Goal: Navigation & Orientation: Find specific page/section

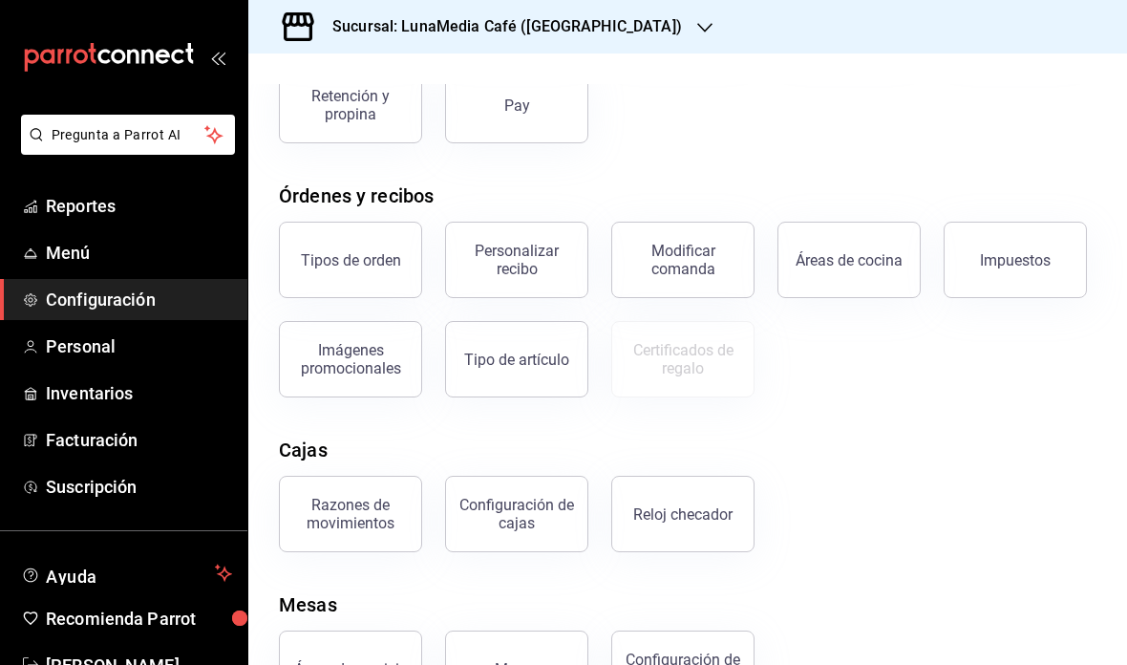
scroll to position [227, 0]
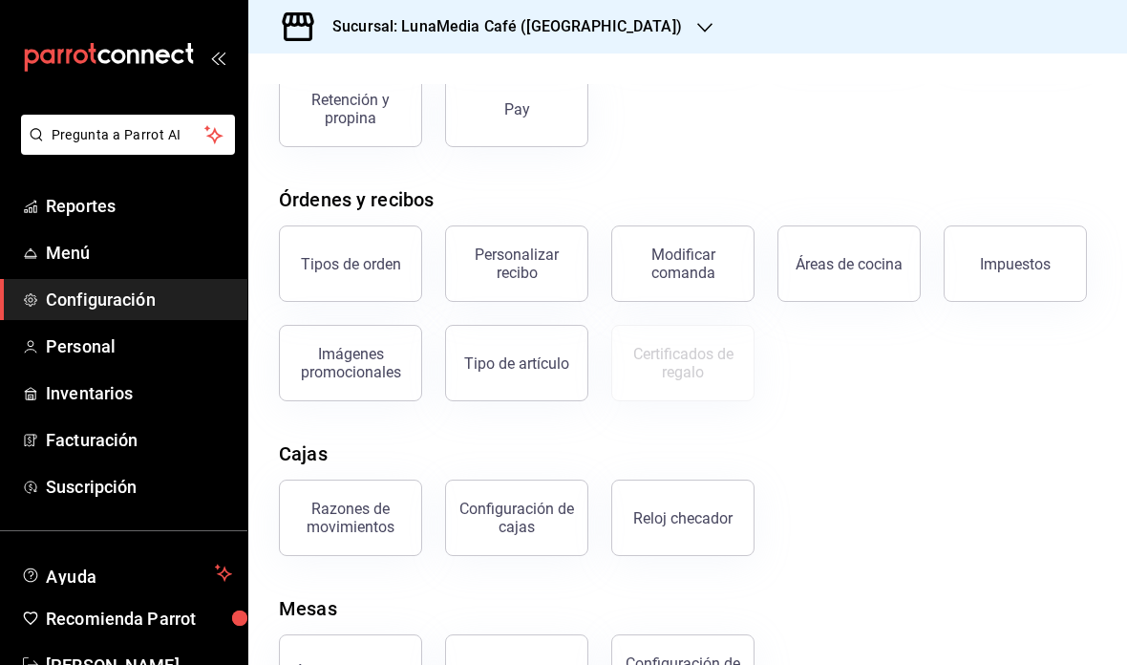
click at [351, 512] on div "Razones de movimientos" at bounding box center [350, 518] width 118 height 36
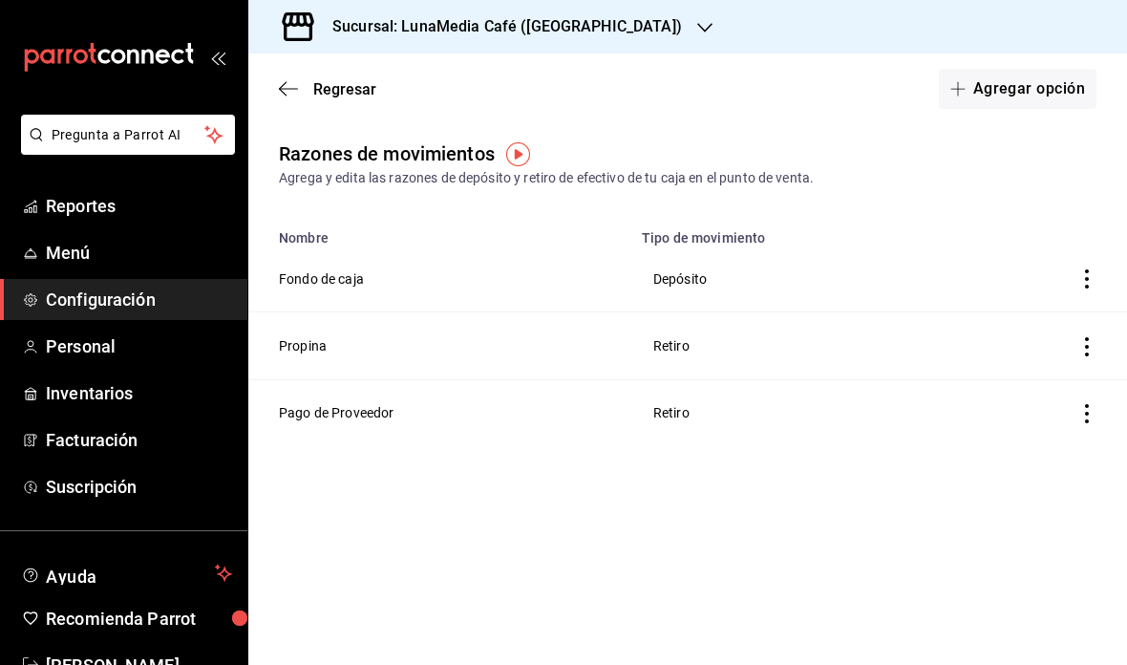
click at [365, 86] on span "Regresar" at bounding box center [344, 89] width 63 height 18
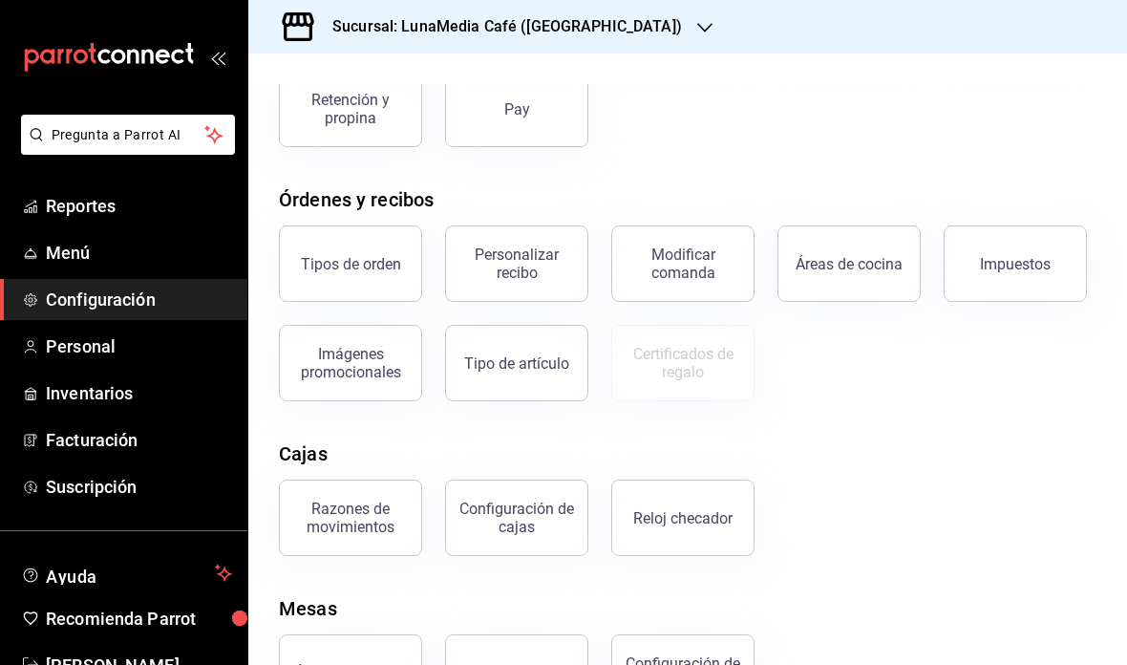
scroll to position [227, 0]
click at [601, 351] on div "Certificados de regalo" at bounding box center [671, 351] width 166 height 99
click at [524, 500] on div "Configuración de cajas" at bounding box center [516, 518] width 118 height 36
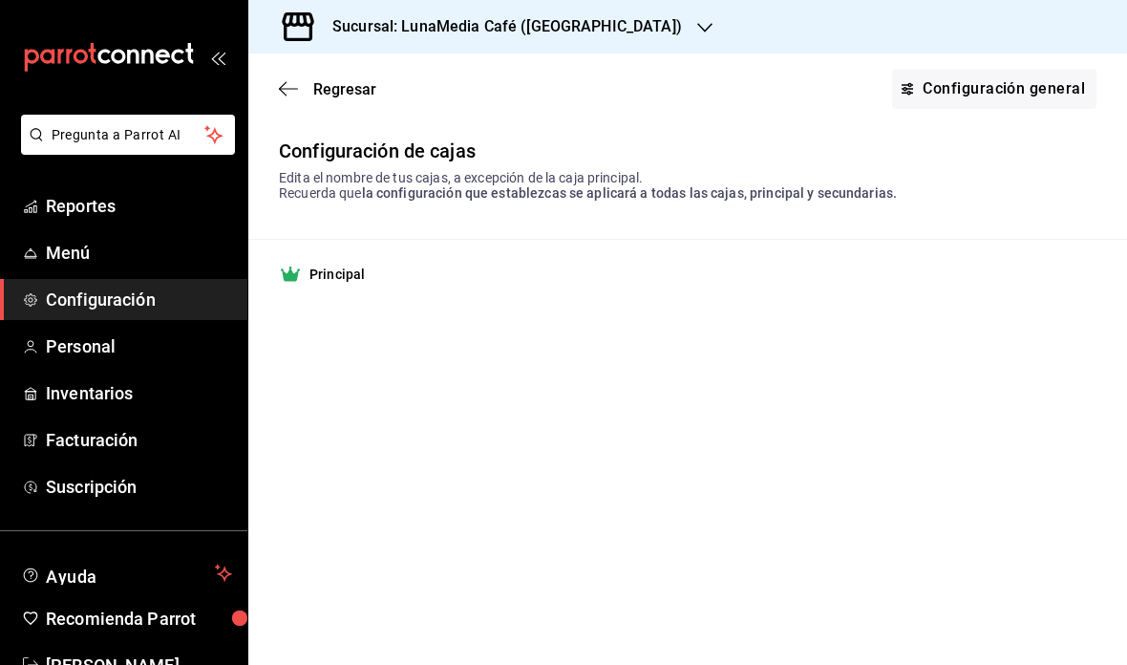
click at [954, 88] on link "Configuración general" at bounding box center [994, 89] width 204 height 40
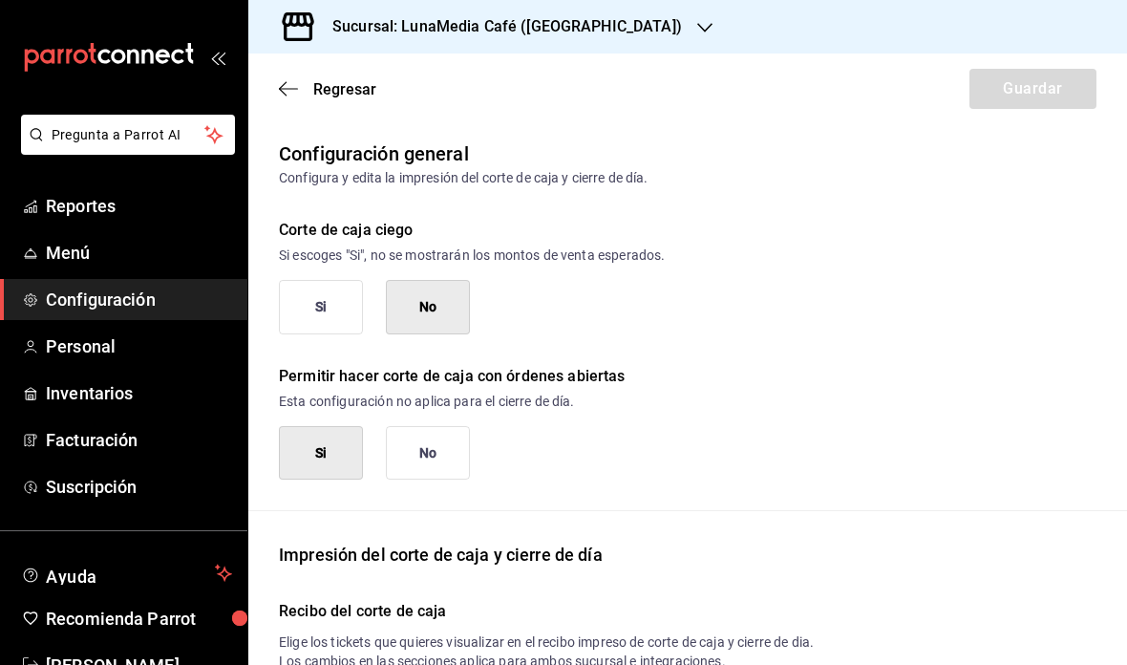
click at [336, 92] on span "Regresar" at bounding box center [344, 89] width 63 height 18
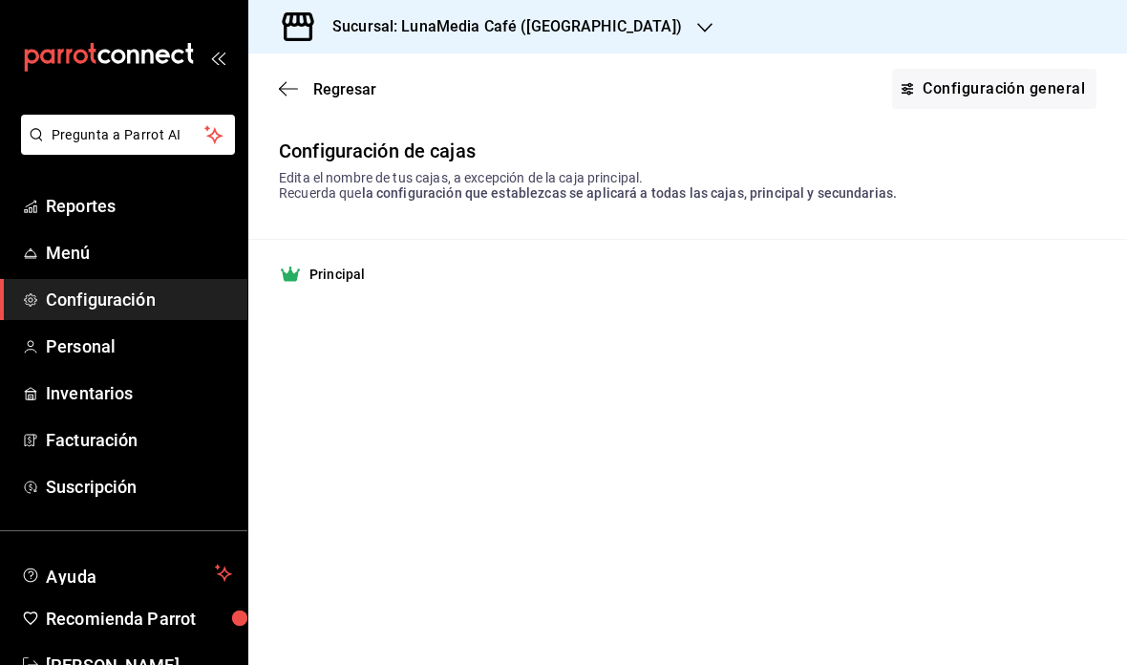
click at [330, 91] on span "Regresar" at bounding box center [344, 89] width 63 height 18
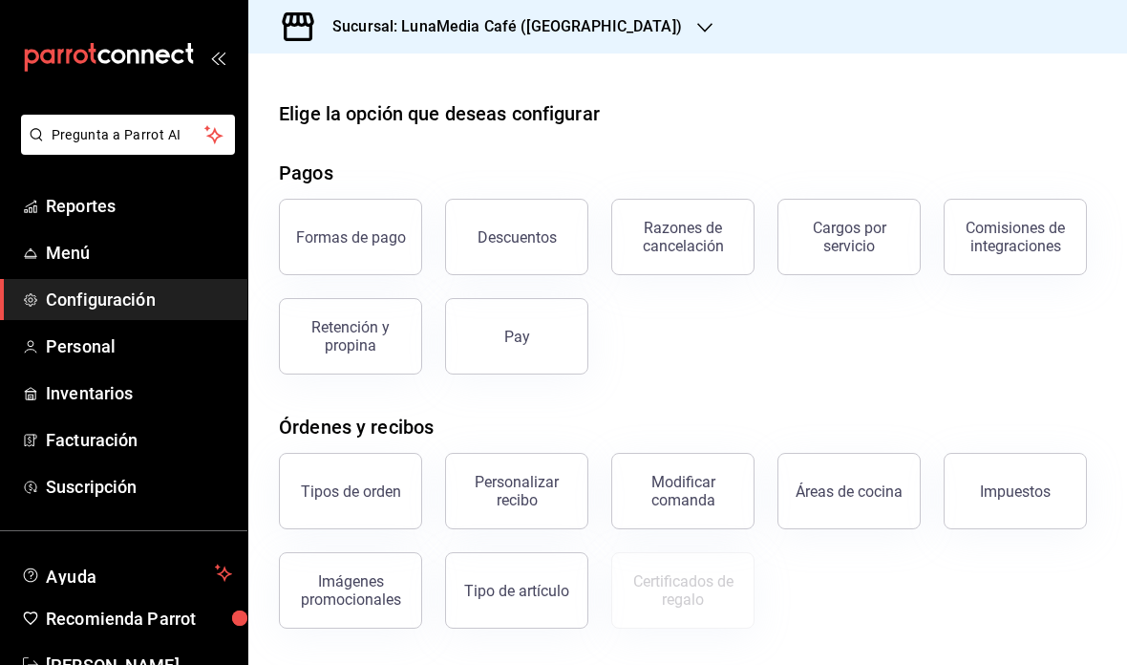
click at [379, 479] on button "Tipos de orden" at bounding box center [350, 491] width 143 height 76
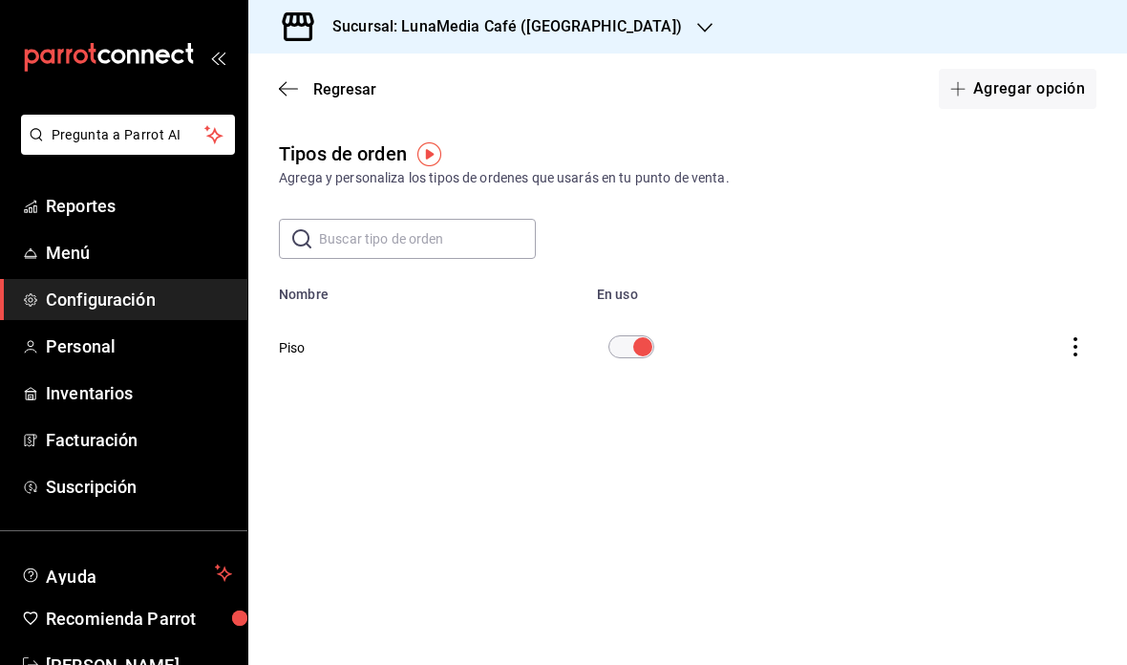
click at [335, 88] on span "Regresar" at bounding box center [344, 89] width 63 height 18
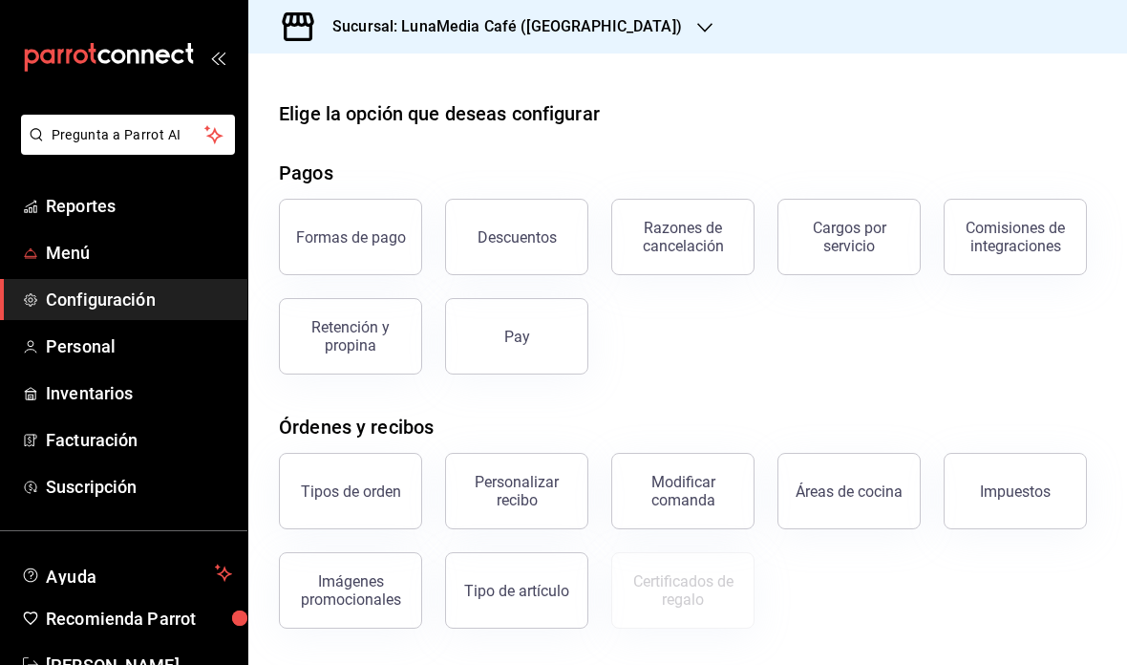
click at [140, 266] on link "Menú" at bounding box center [123, 252] width 247 height 41
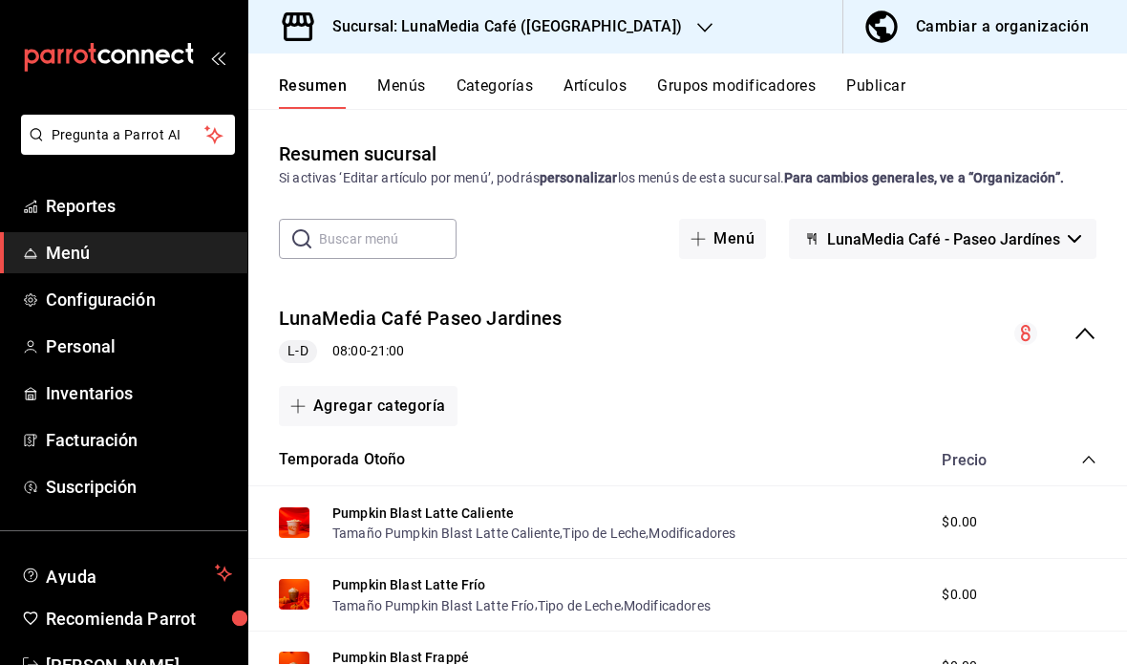
click at [1087, 452] on icon "collapse-category-row" at bounding box center [1088, 459] width 15 height 15
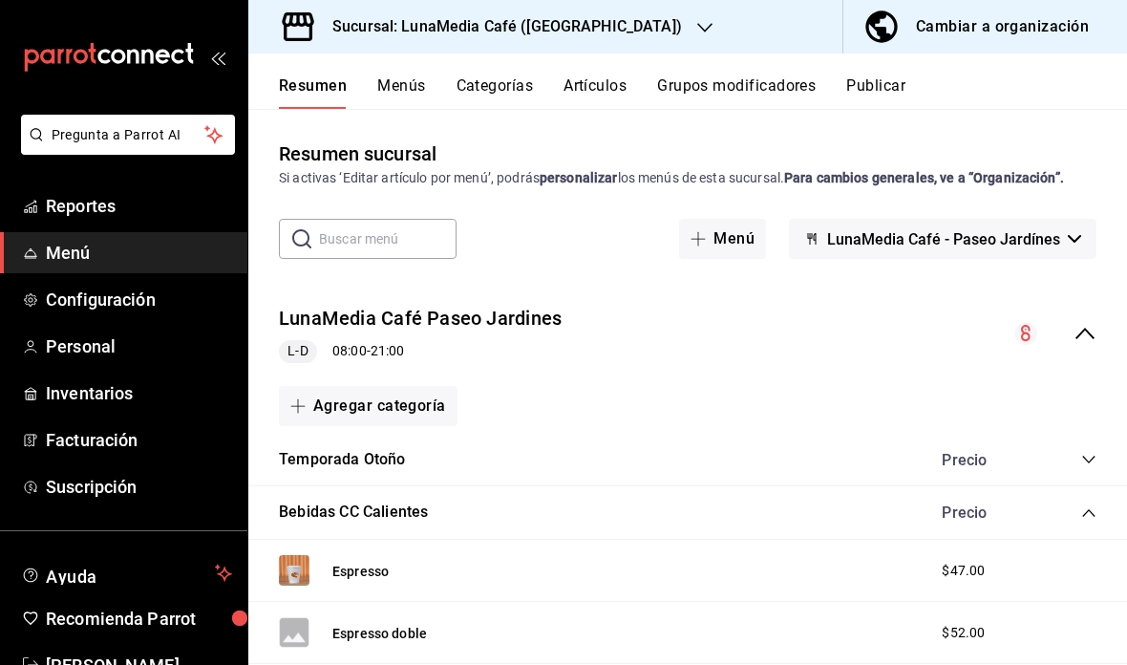
click at [1086, 505] on icon "collapse-category-row" at bounding box center [1088, 512] width 15 height 15
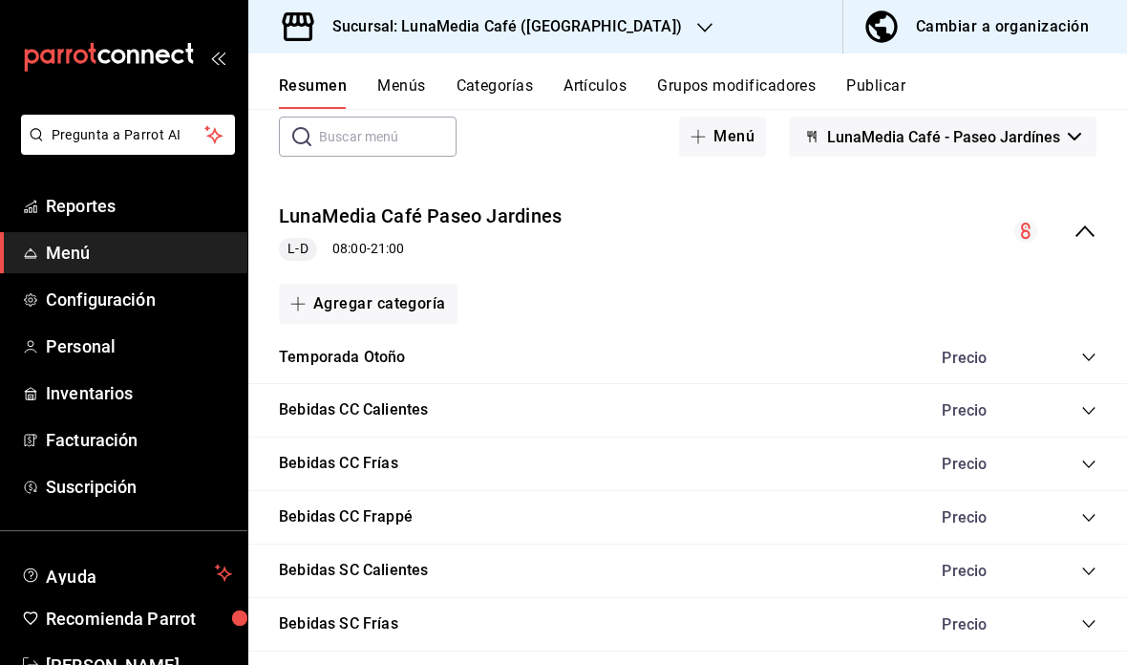
scroll to position [111, 0]
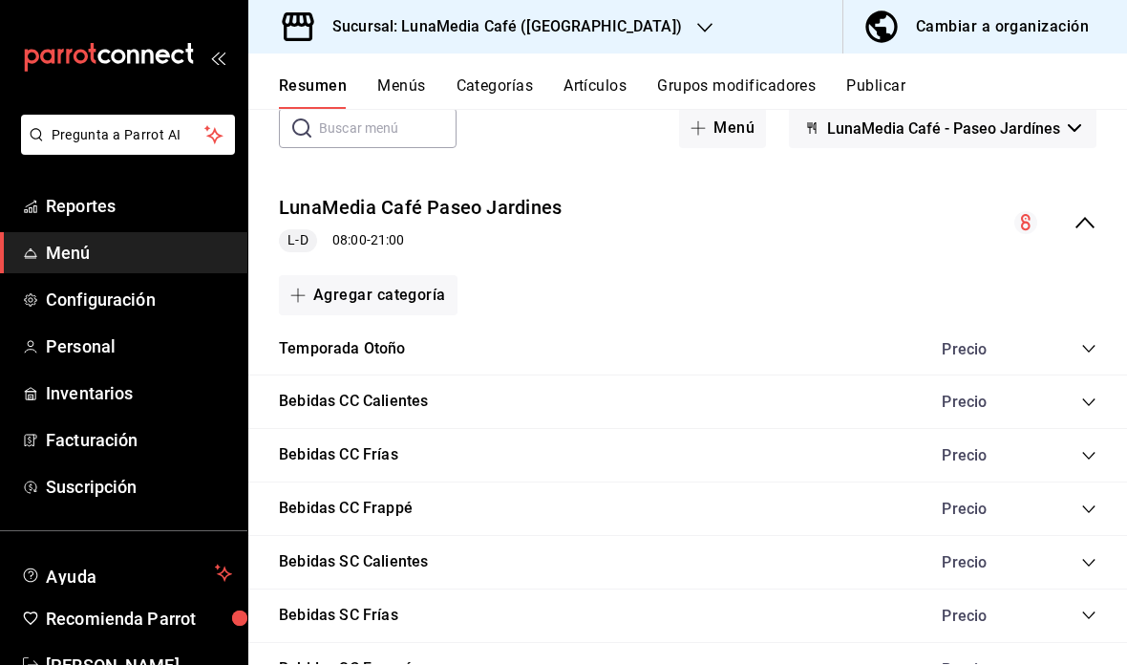
click at [1089, 394] on icon "collapse-category-row" at bounding box center [1088, 401] width 15 height 15
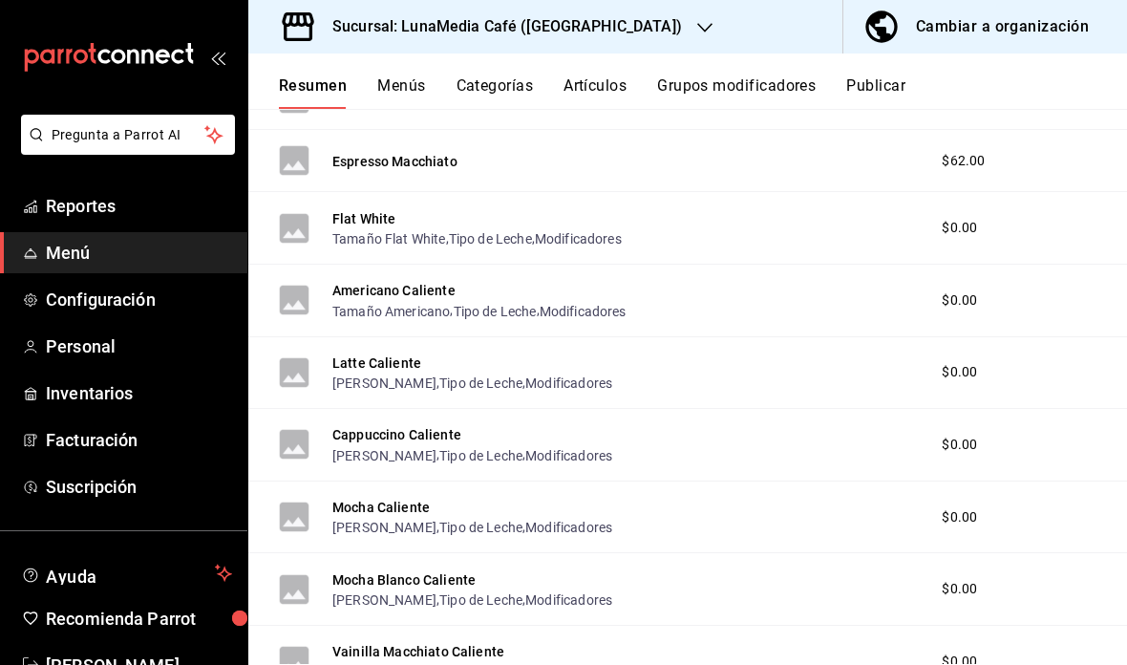
scroll to position [532, 0]
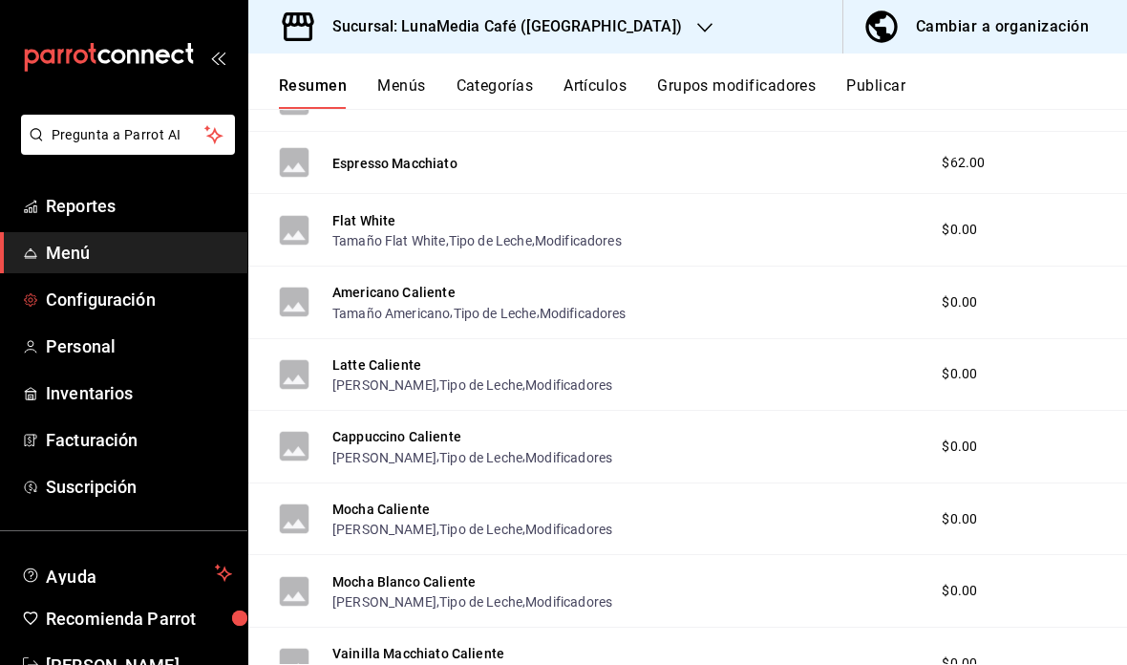
click at [140, 302] on span "Configuración" at bounding box center [139, 300] width 186 height 26
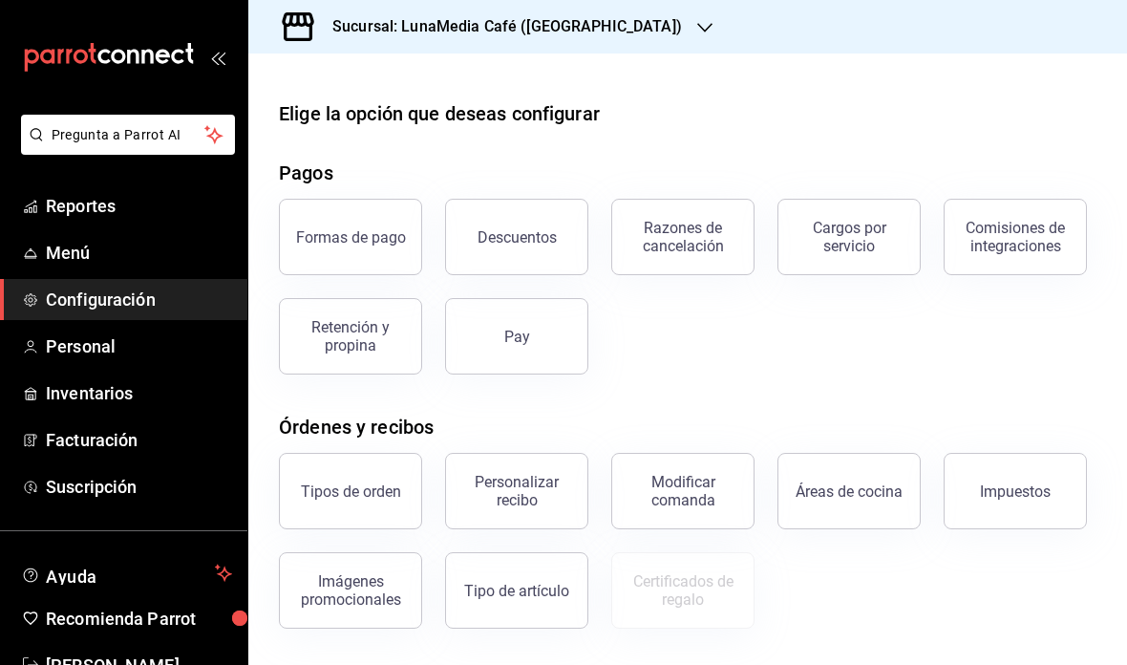
click at [537, 199] on button "Descuentos" at bounding box center [516, 237] width 143 height 76
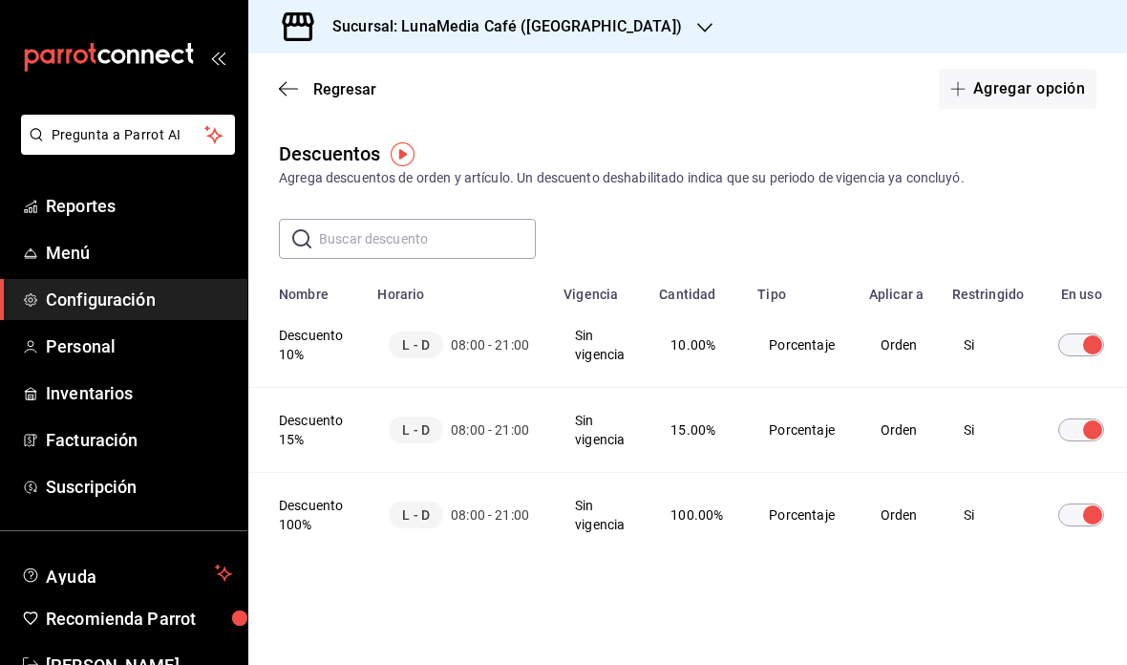
click at [323, 333] on th "Descuento 10%" at bounding box center [306, 345] width 117 height 85
click at [305, 328] on th "Descuento 10%" at bounding box center [306, 345] width 117 height 85
click at [326, 334] on th "Descuento 10%" at bounding box center [306, 345] width 117 height 85
click at [326, 330] on th "Descuento 10%" at bounding box center [306, 345] width 117 height 85
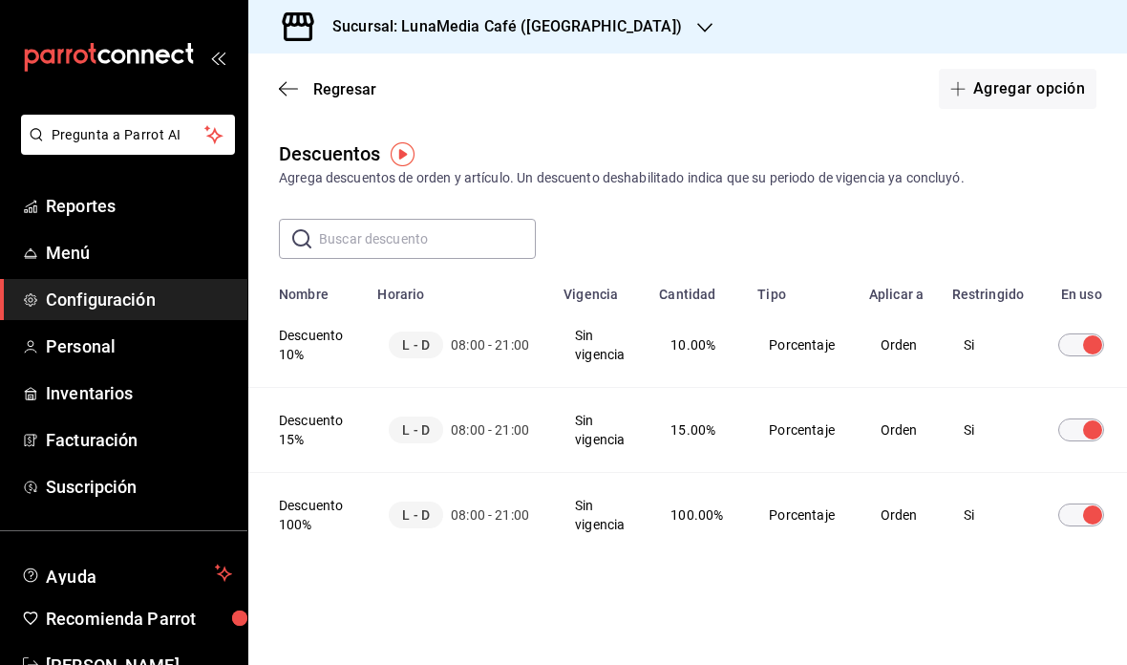
click at [324, 326] on th "Descuento 10%" at bounding box center [306, 345] width 117 height 85
click at [328, 322] on th "Descuento 10%" at bounding box center [306, 345] width 117 height 85
click at [304, 338] on th "Descuento 10%" at bounding box center [306, 345] width 117 height 85
click at [303, 338] on th "Descuento 10%" at bounding box center [306, 345] width 117 height 85
click at [313, 329] on th "Descuento 10%" at bounding box center [306, 345] width 117 height 85
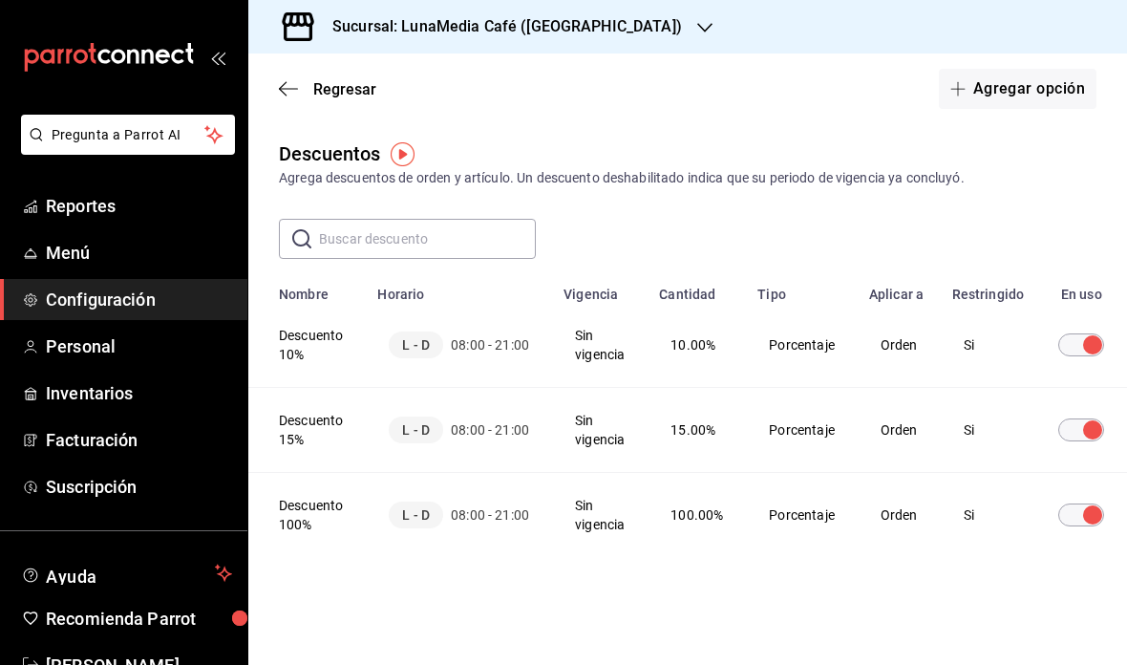
click at [312, 309] on th "Descuento 10%" at bounding box center [306, 345] width 117 height 85
click at [311, 308] on th "Descuento 10%" at bounding box center [306, 345] width 117 height 85
click at [308, 335] on th "Descuento 10%" at bounding box center [306, 345] width 117 height 85
click at [304, 340] on th "Descuento 10%" at bounding box center [306, 345] width 117 height 85
click at [296, 356] on th "Descuento 10%" at bounding box center [306, 345] width 117 height 85
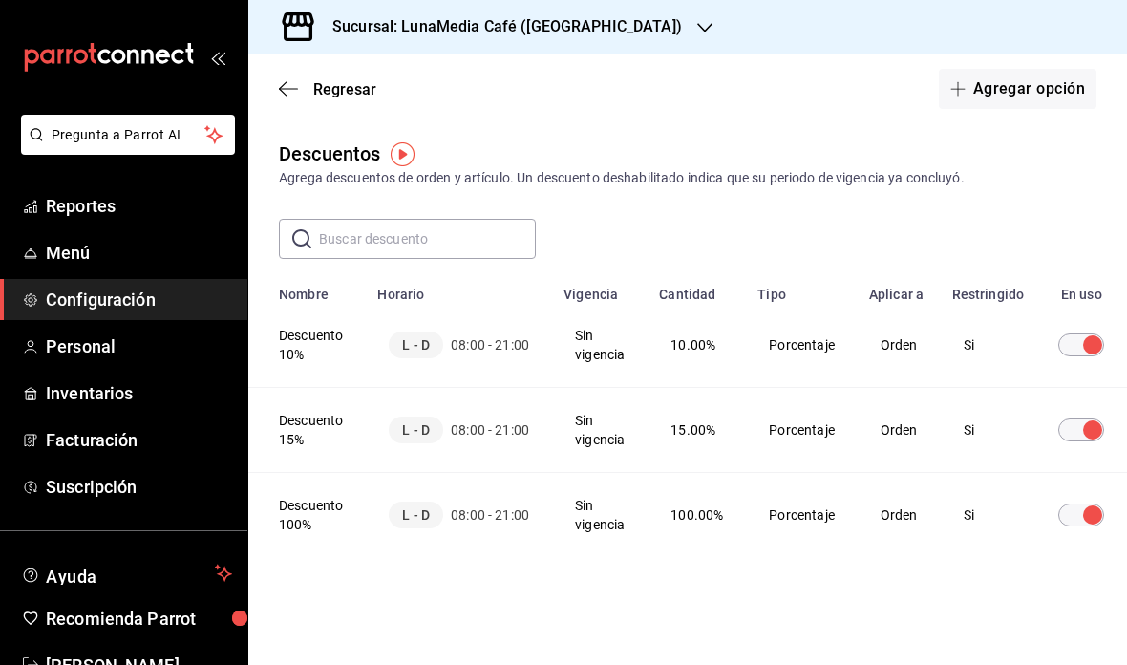
click at [309, 358] on th "Descuento 10%" at bounding box center [306, 345] width 117 height 85
click at [333, 353] on th "Descuento 10%" at bounding box center [306, 345] width 117 height 85
click at [332, 353] on th "Descuento 10%" at bounding box center [306, 345] width 117 height 85
click at [323, 347] on th "Descuento 10%" at bounding box center [306, 345] width 117 height 85
click at [315, 331] on th "Descuento 10%" at bounding box center [306, 345] width 117 height 85
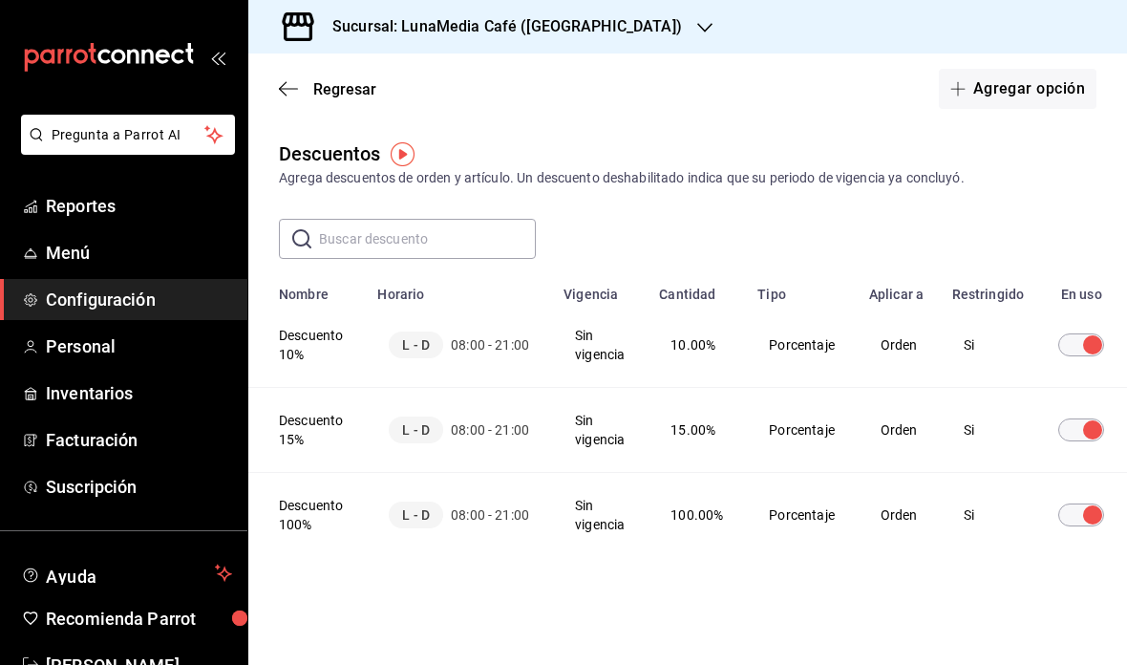
click at [353, 83] on span "Regresar" at bounding box center [344, 89] width 63 height 18
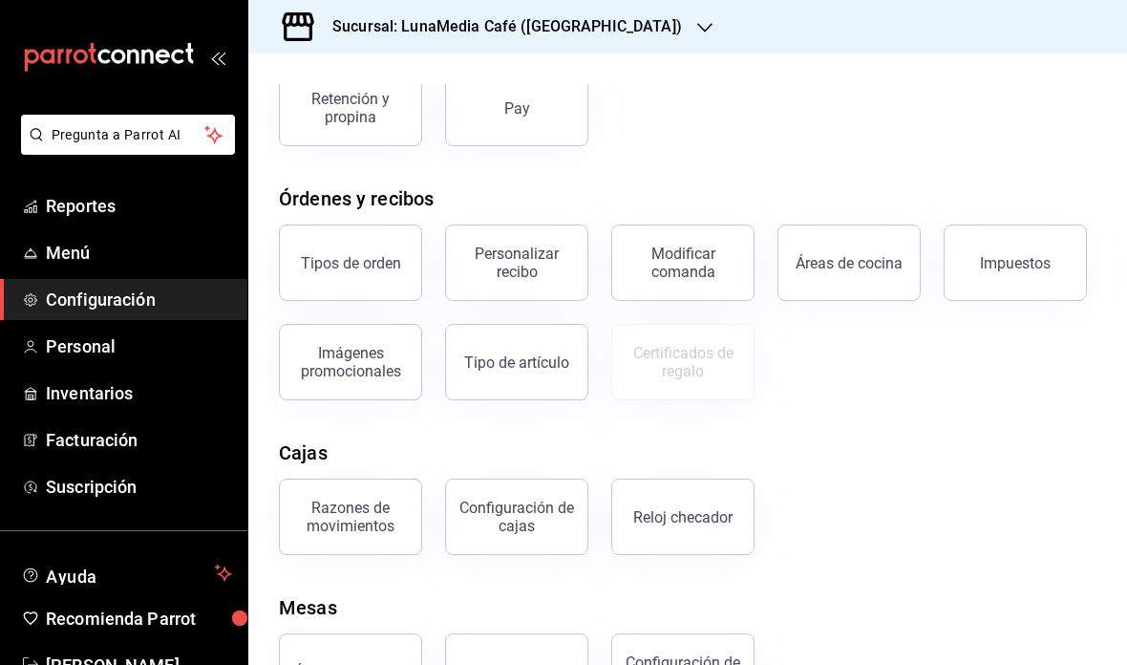
scroll to position [227, 0]
click at [359, 521] on div "Razones de movimientos" at bounding box center [350, 518] width 118 height 36
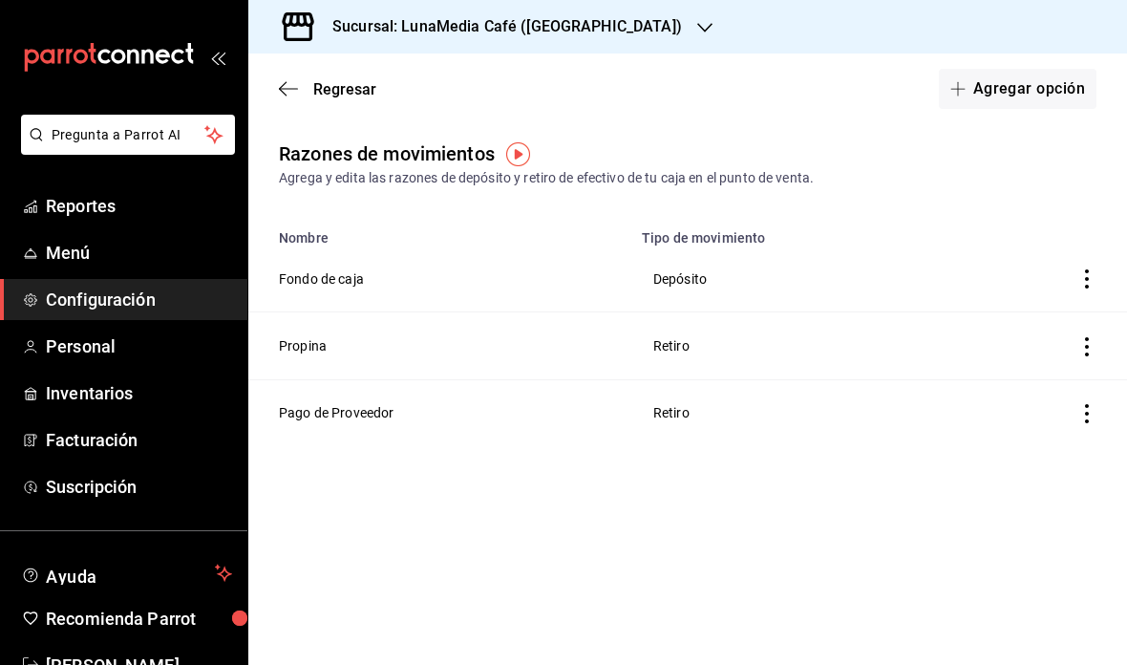
scroll to position [76, 0]
